Goal: Download file/media

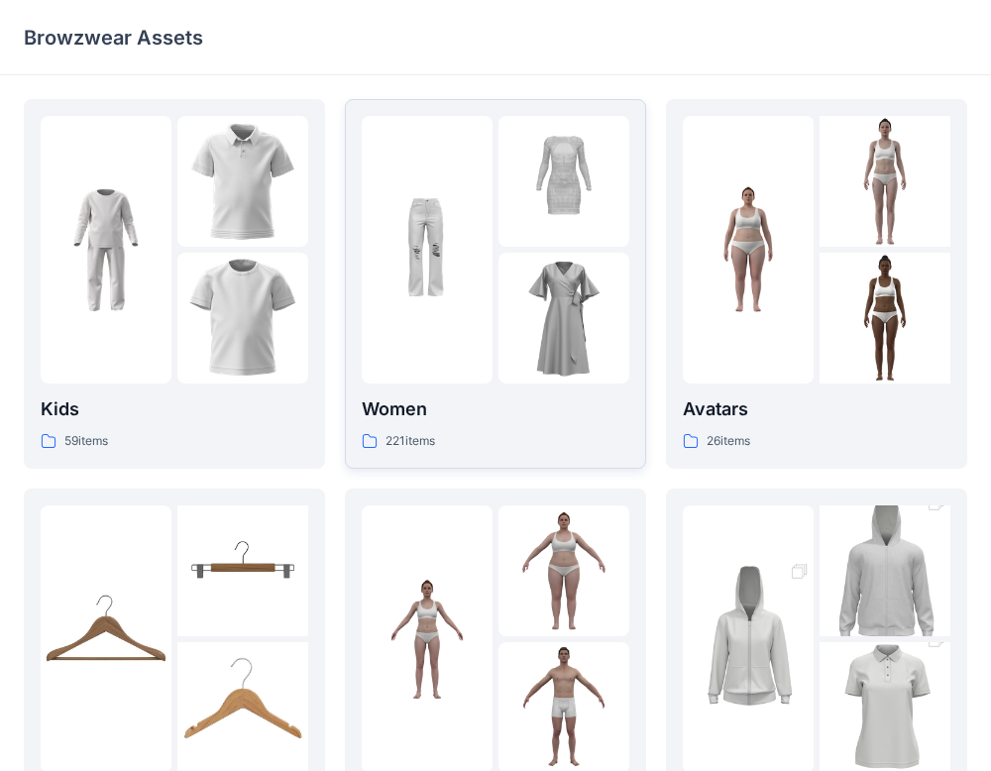
click at [478, 413] on p "Women" at bounding box center [496, 409] width 268 height 28
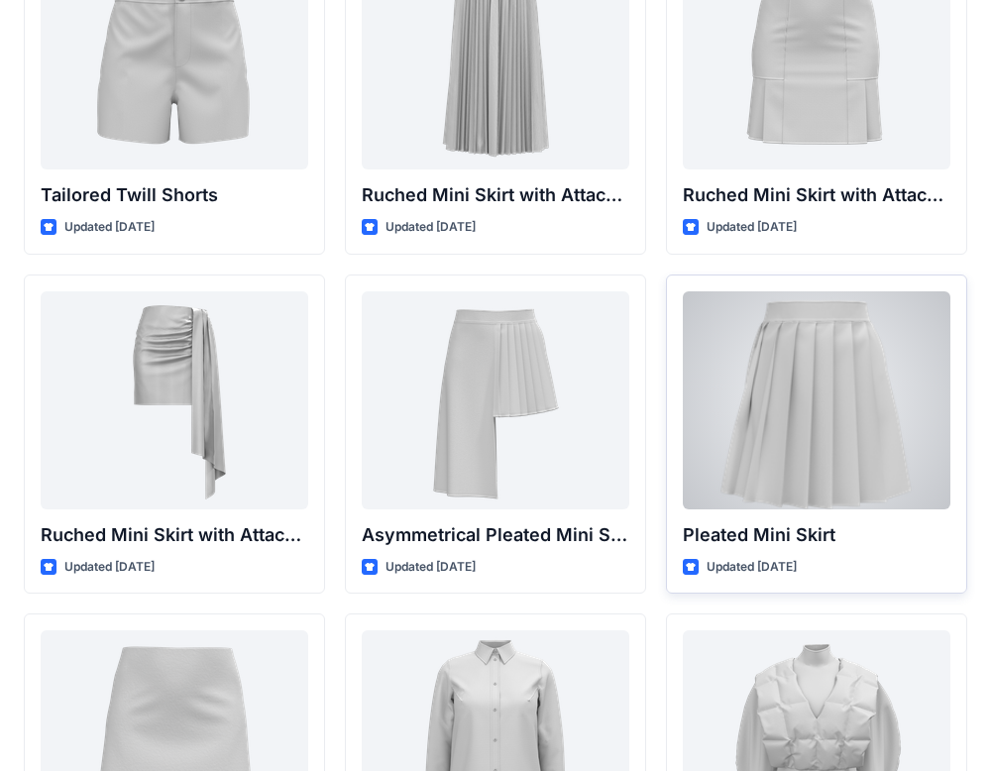
scroll to position [5259, 0]
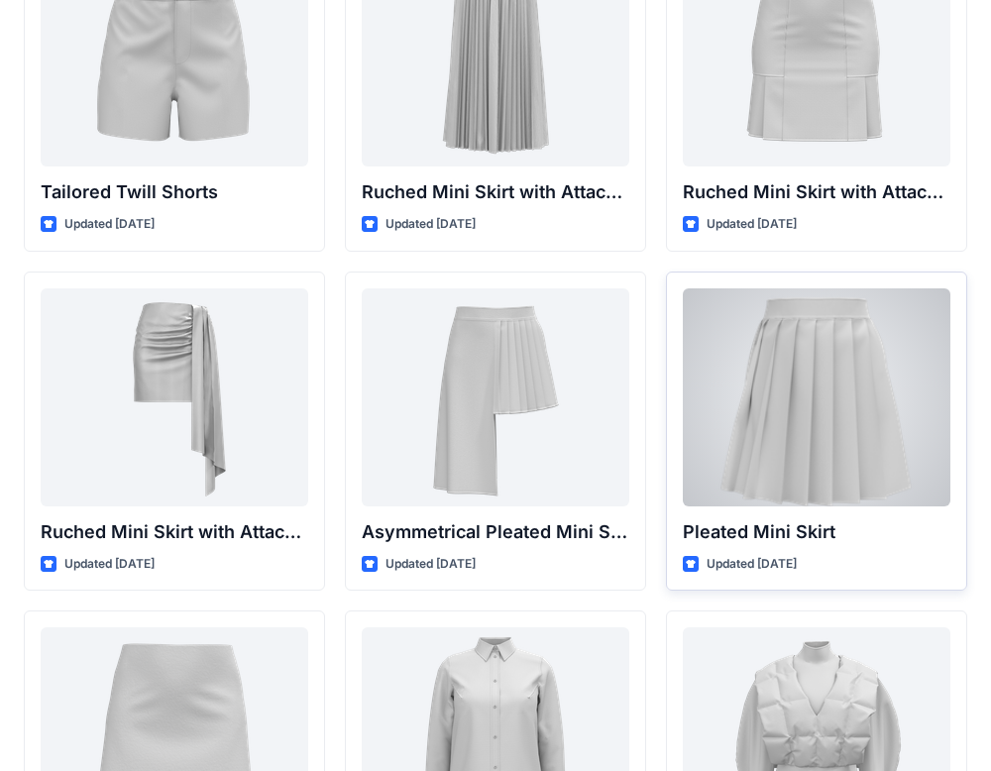
click at [833, 439] on div at bounding box center [817, 397] width 268 height 218
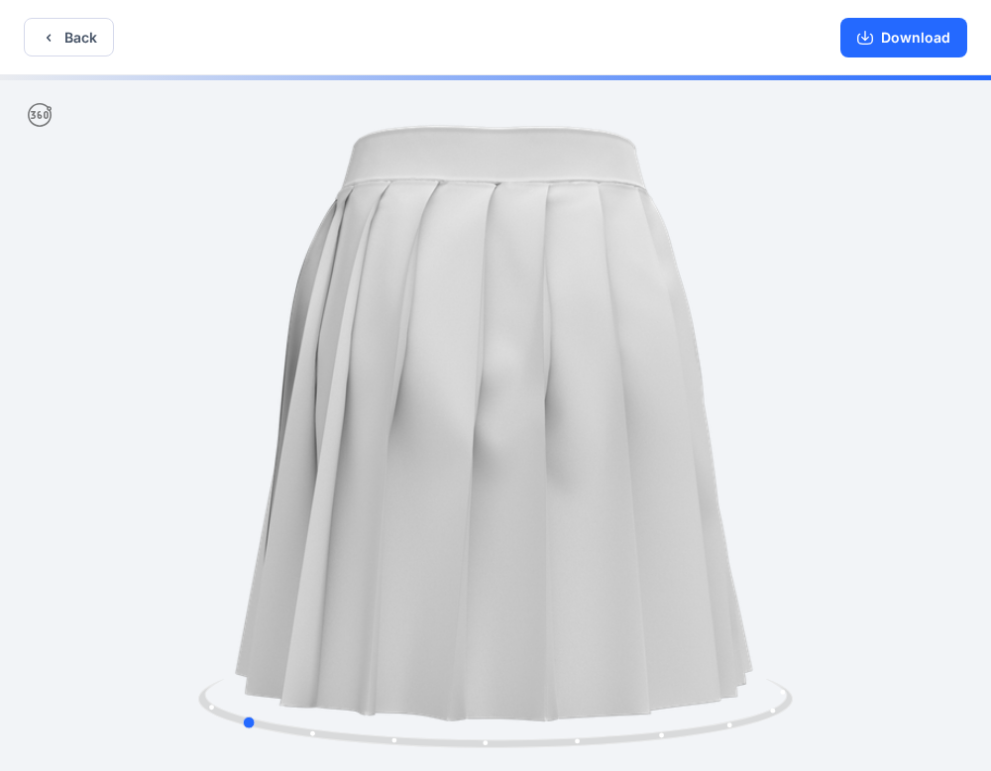
drag, startPoint x: 618, startPoint y: 334, endPoint x: 323, endPoint y: 345, distance: 295.5
click at [328, 344] on div at bounding box center [495, 425] width 991 height 700
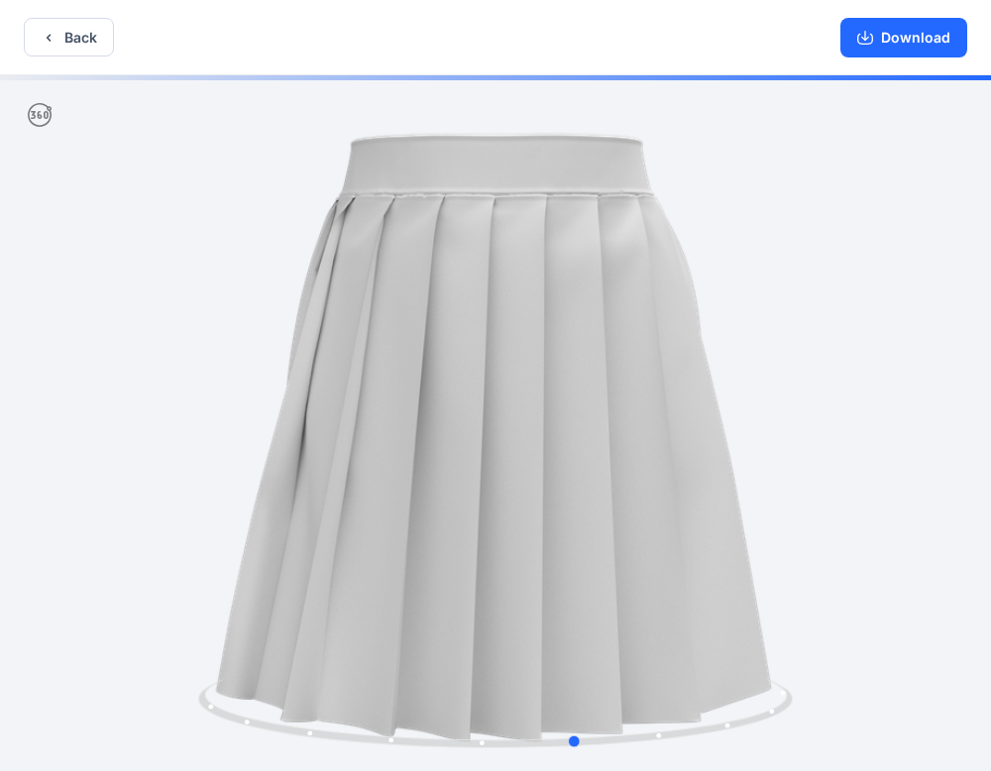
drag, startPoint x: 838, startPoint y: 408, endPoint x: 616, endPoint y: 393, distance: 222.5
click at [616, 393] on div at bounding box center [495, 425] width 991 height 700
click at [909, 40] on button "Download" at bounding box center [903, 38] width 127 height 40
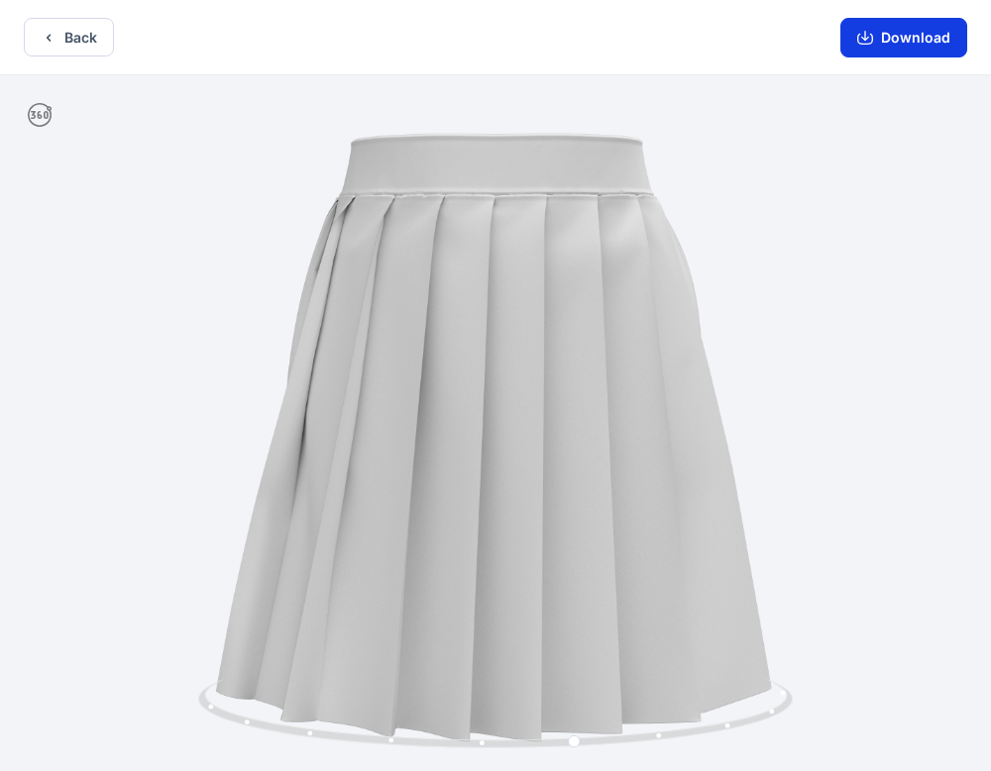
click at [887, 43] on button "Download" at bounding box center [903, 38] width 127 height 40
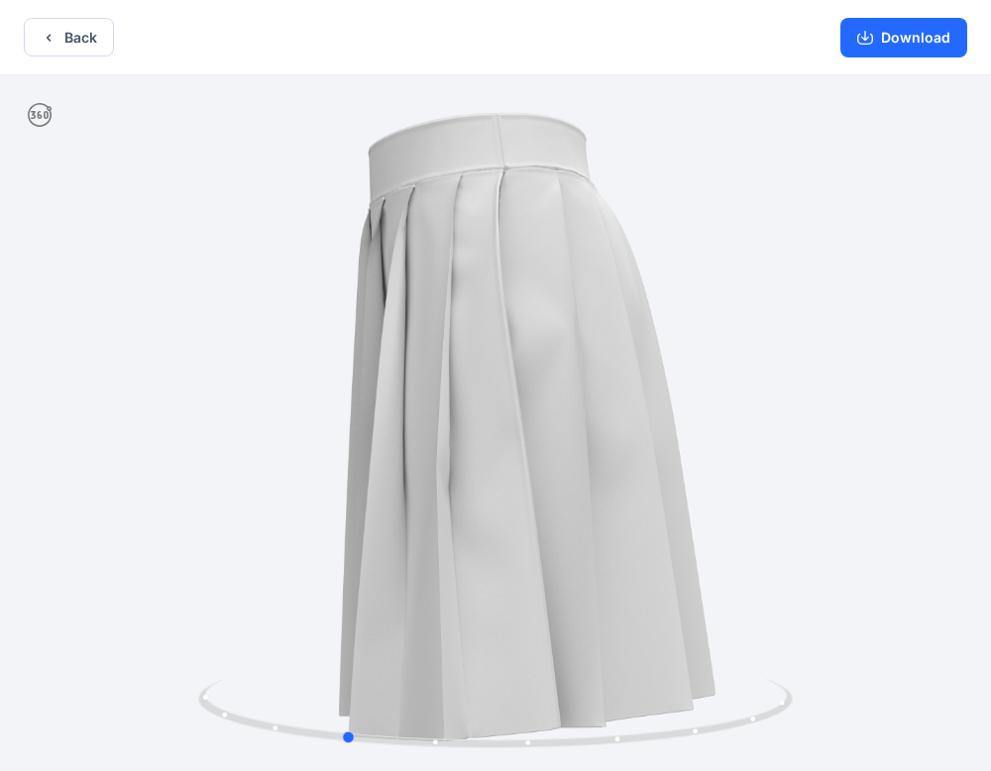
drag, startPoint x: 834, startPoint y: 337, endPoint x: 601, endPoint y: 348, distance: 234.1
click at [601, 348] on div at bounding box center [495, 425] width 991 height 700
click at [926, 29] on button "Download" at bounding box center [903, 38] width 127 height 40
click at [911, 44] on button "Download" at bounding box center [903, 38] width 127 height 40
